Goal: Check status

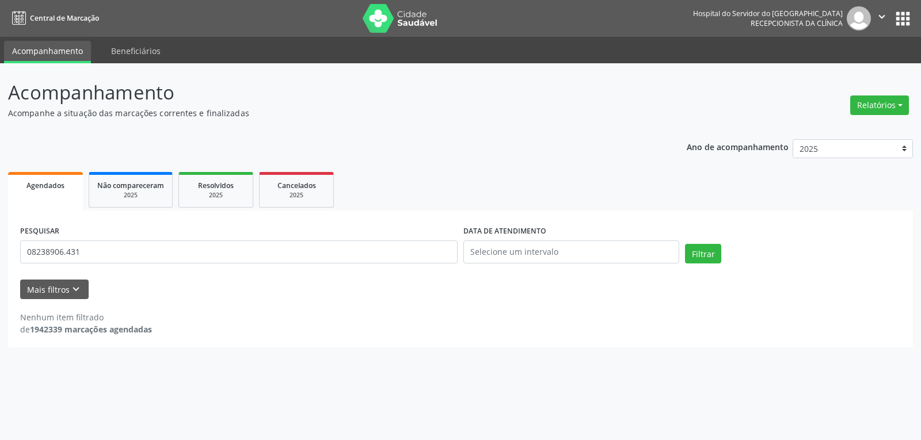
type input "08238906.431"
click at [685, 244] on button "Filtrar" at bounding box center [703, 254] width 36 height 20
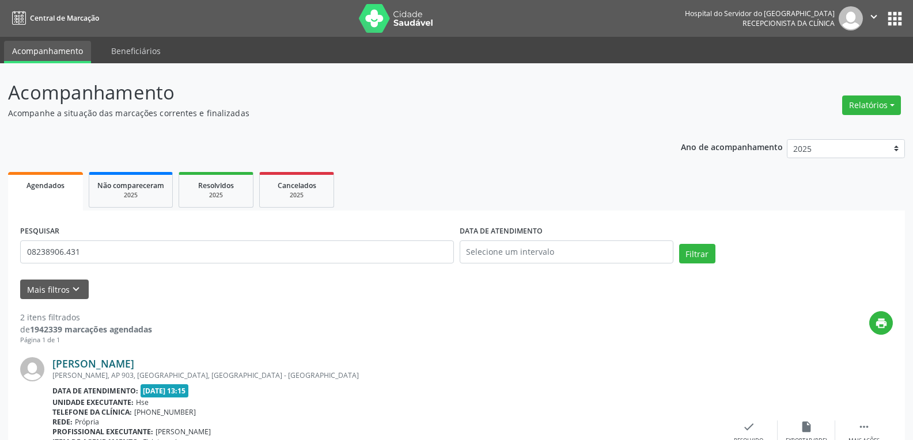
click at [134, 364] on link "[PERSON_NAME]" at bounding box center [93, 364] width 82 height 13
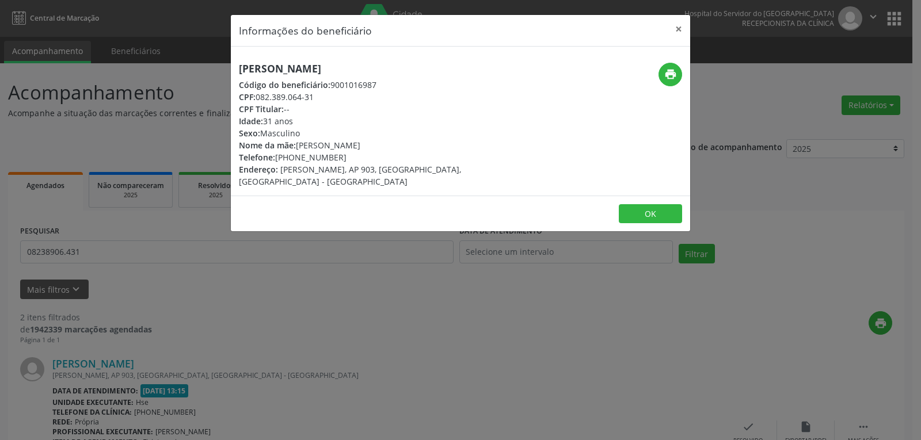
drag, startPoint x: 421, startPoint y: 69, endPoint x: 225, endPoint y: 56, distance: 196.7
click at [225, 56] on div "Informações do beneficiário × [PERSON_NAME] Código do beneficiário: 9001016987 …" at bounding box center [460, 220] width 921 height 440
copy h5 "[PERSON_NAME]"
drag, startPoint x: 349, startPoint y: 161, endPoint x: 292, endPoint y: 158, distance: 56.5
click at [292, 158] on div "Telefone: [PHONE_NUMBER]" at bounding box center [384, 157] width 290 height 12
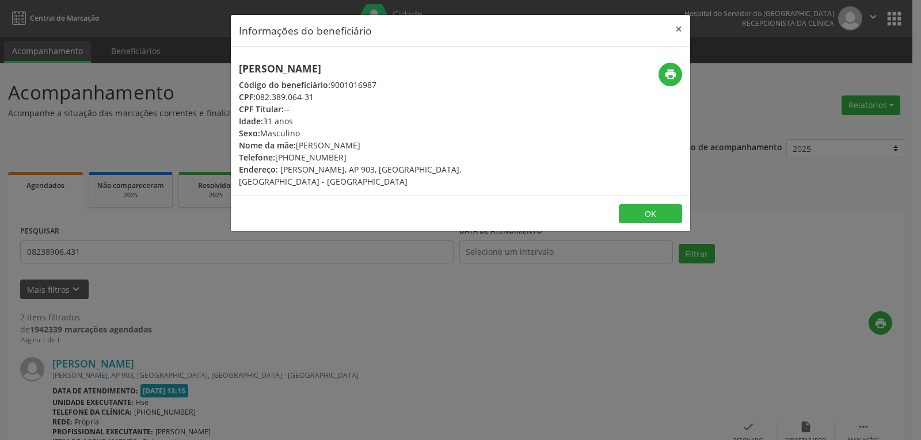
copy div "99646-7013"
click at [669, 73] on icon "print" at bounding box center [670, 74] width 13 height 13
